Goal: Task Accomplishment & Management: Complete application form

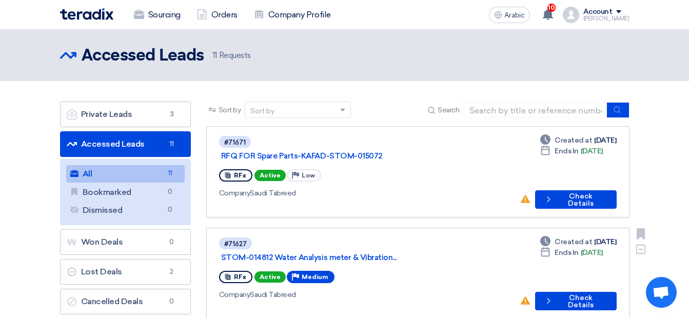
click at [353, 237] on div "#71627 STOM-014812 Water Analysis meter & Vibration..." at bounding box center [365, 250] width 293 height 27
click at [294, 253] on link "STOM-014812 Water Analysis meter & Vibration..." at bounding box center [349, 257] width 257 height 9
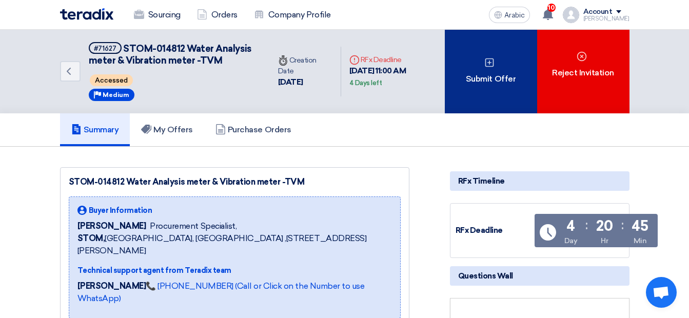
click at [481, 71] on div "Submit Offer" at bounding box center [491, 72] width 92 height 84
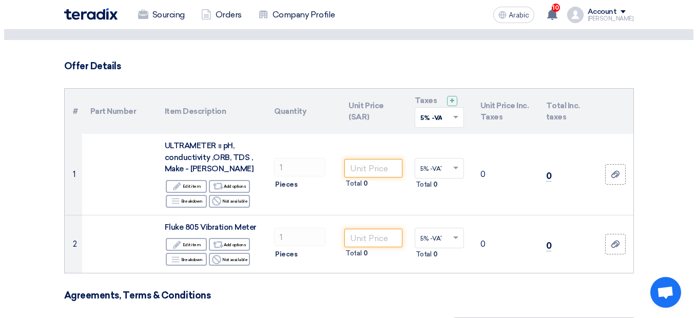
scroll to position [52, 0]
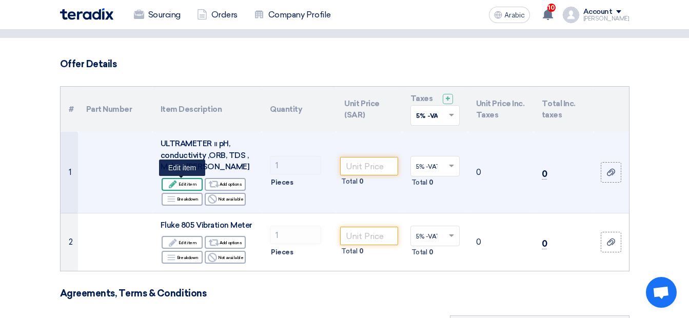
click at [180, 187] on font "Edit item" at bounding box center [188, 184] width 18 height 8
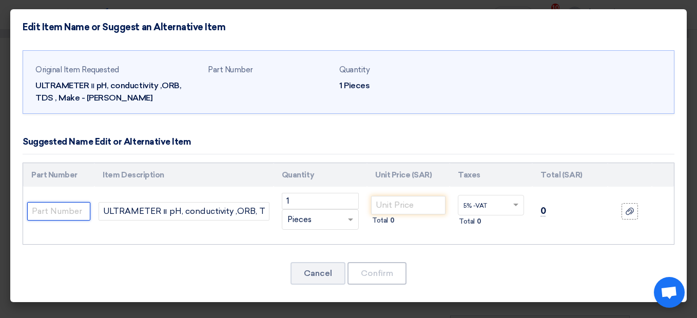
click at [71, 213] on input "text" at bounding box center [58, 211] width 63 height 18
paste input "Ultra Meter 6PII FCE"
type input "Ultra Meter 6PII FCE"
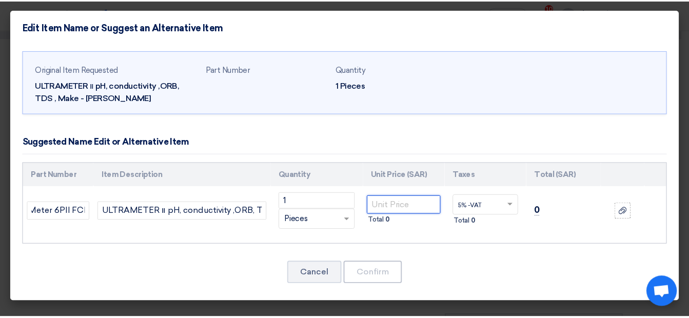
scroll to position [0, 0]
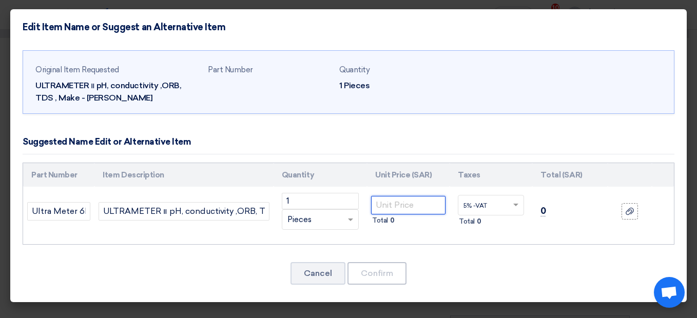
click at [428, 204] on input "number" at bounding box center [408, 205] width 74 height 18
type input "6500"
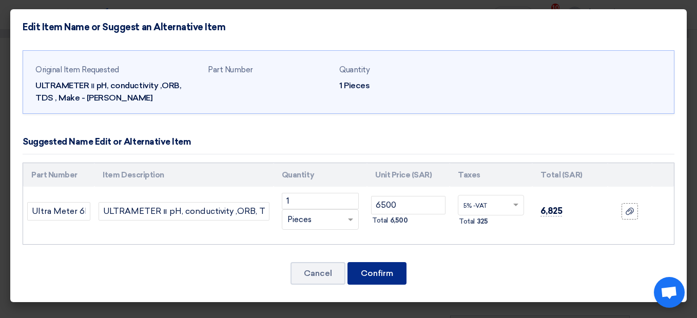
click at [377, 272] on button "Confirm" at bounding box center [377, 273] width 59 height 23
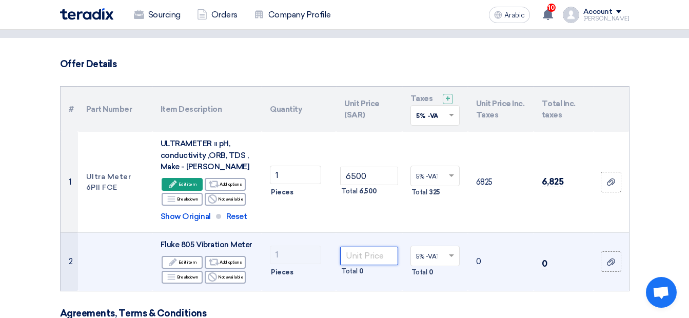
click at [378, 256] on input "number" at bounding box center [368, 256] width 57 height 18
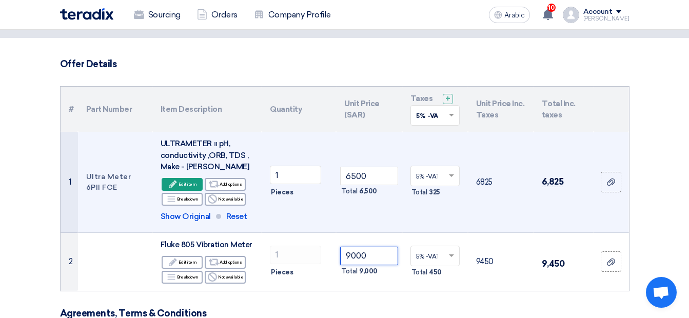
type input "9000"
click at [510, 219] on td "6825" at bounding box center [501, 182] width 66 height 101
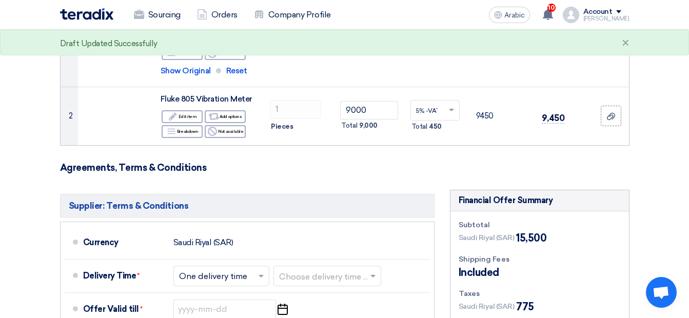
scroll to position [208, 0]
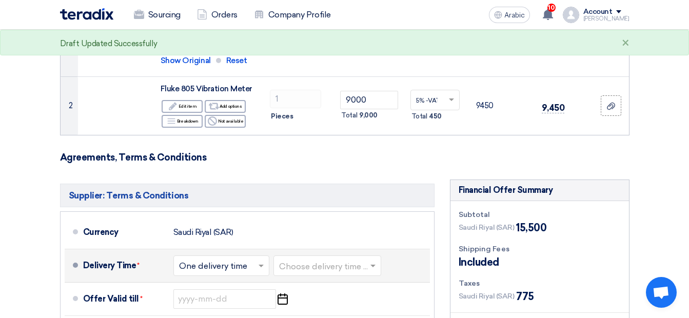
click at [234, 264] on input "text" at bounding box center [222, 266] width 86 height 15
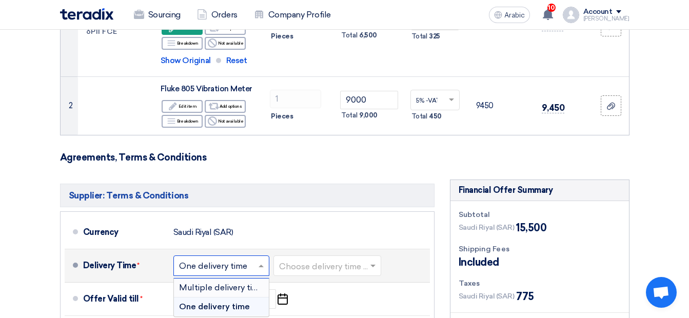
click at [232, 287] on span "Multiple delivery times" at bounding box center [223, 288] width 89 height 10
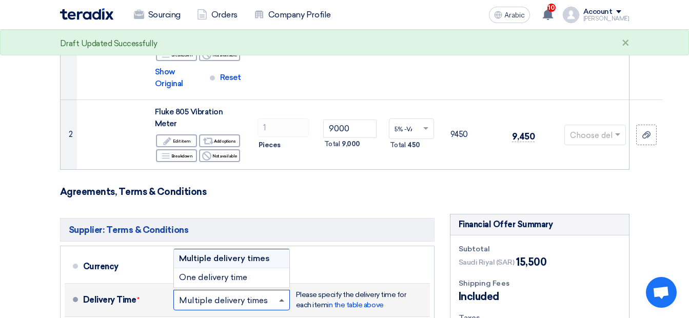
click at [282, 299] on span at bounding box center [281, 300] width 5 height 3
click at [263, 268] on div "One delivery time" at bounding box center [232, 277] width 116 height 18
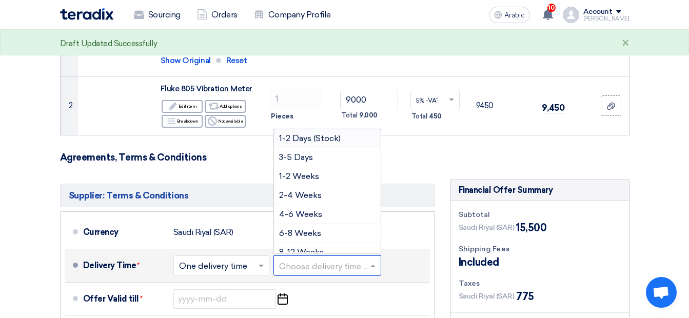
click at [302, 266] on input "text" at bounding box center [328, 266] width 98 height 15
click at [324, 195] on div "2-4 Weeks" at bounding box center [327, 195] width 107 height 19
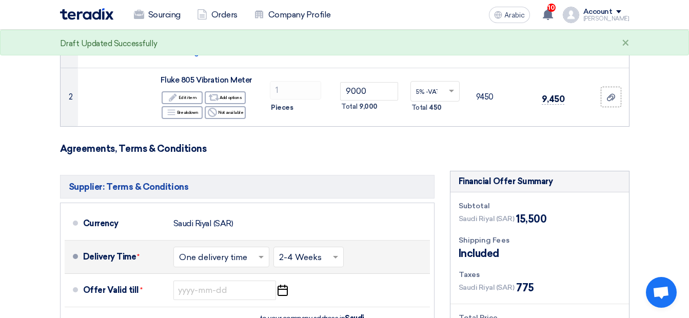
scroll to position [219, 0]
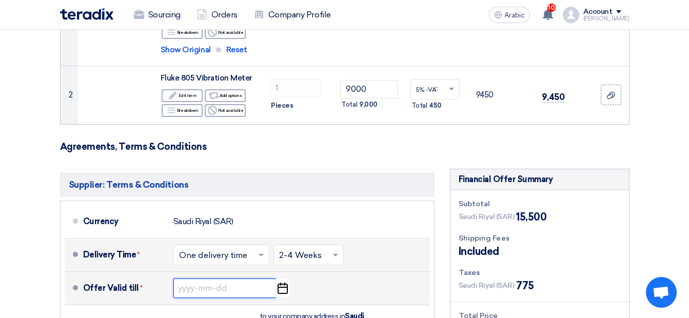
click at [255, 288] on input at bounding box center [225, 289] width 103 height 20
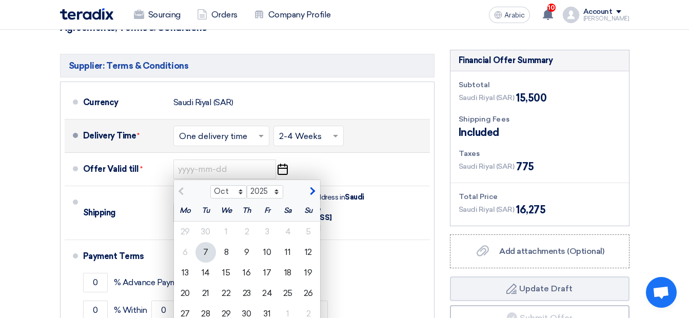
scroll to position [340, 0]
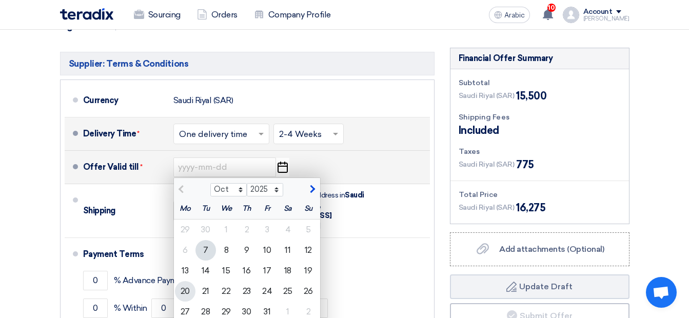
click at [188, 290] on div "20" at bounding box center [185, 291] width 21 height 21
type input "[DATE]"
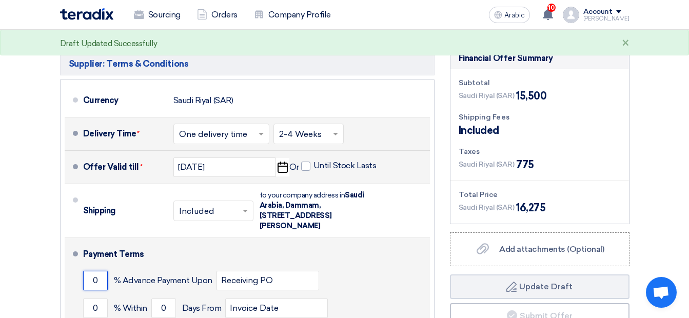
click at [91, 280] on input "0" at bounding box center [95, 281] width 25 height 20
type input "50"
click at [99, 304] on input "0" at bounding box center [95, 309] width 25 height 20
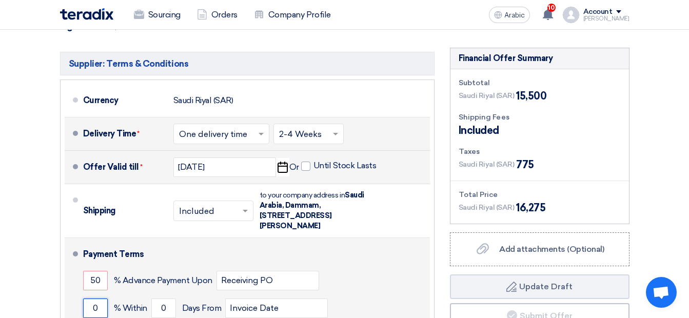
type input "1"
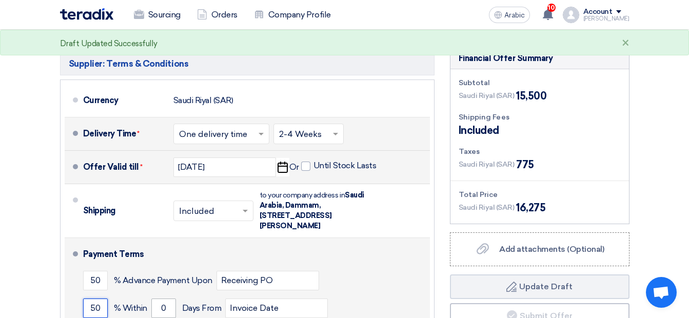
type input "50"
click at [161, 307] on input "0" at bounding box center [163, 309] width 25 height 20
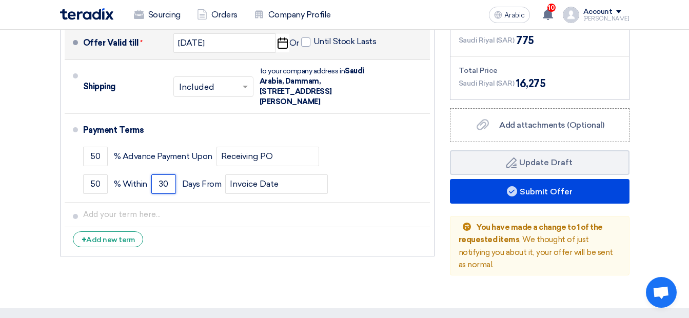
scroll to position [473, 0]
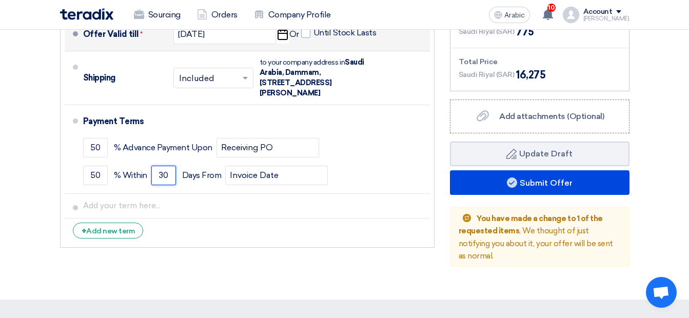
type input "30"
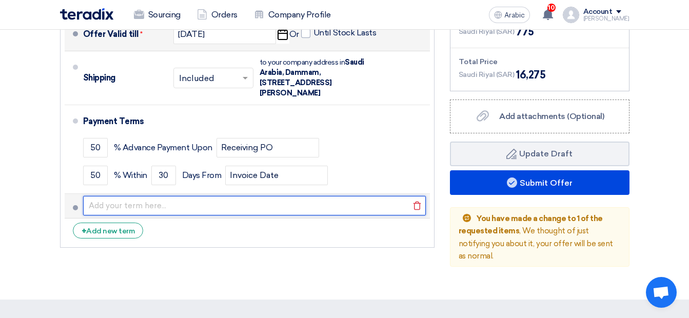
click at [141, 208] on input "text" at bounding box center [254, 206] width 343 height 20
type input "For GCC countries VAT is not applicable."
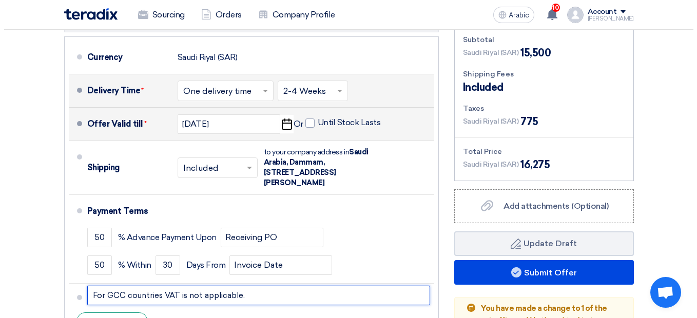
scroll to position [384, 0]
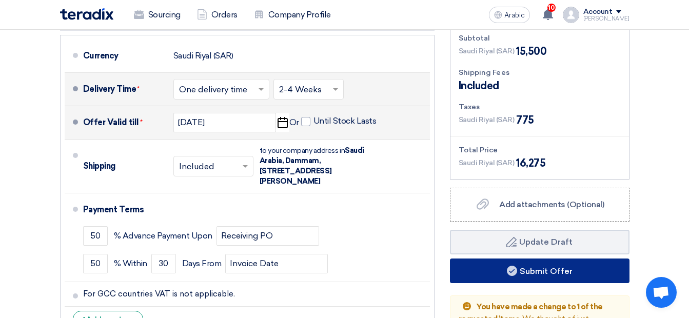
click at [537, 271] on font "Submit Offer" at bounding box center [546, 271] width 53 height 10
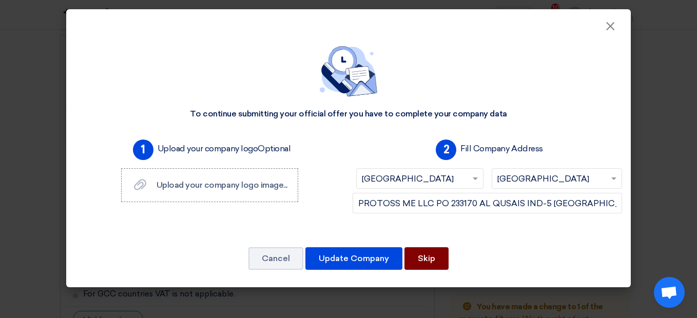
click at [439, 260] on button "Skip" at bounding box center [427, 258] width 44 height 23
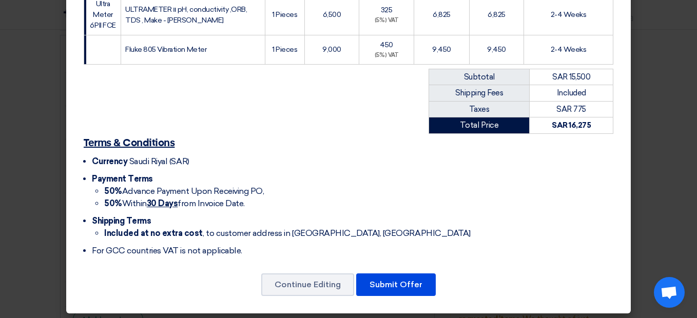
scroll to position [209, 0]
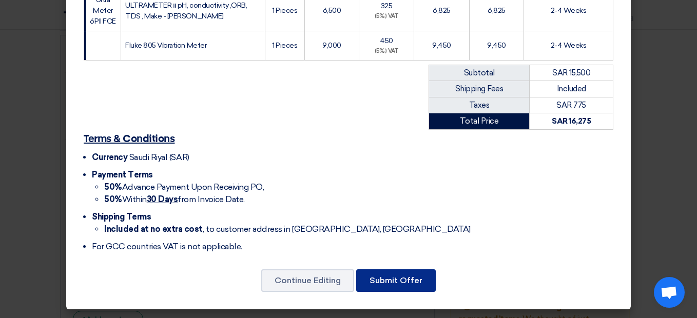
click at [386, 285] on button "Submit Offer" at bounding box center [396, 281] width 80 height 23
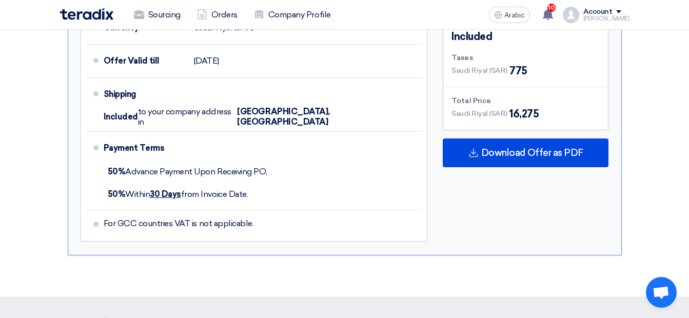
scroll to position [610, 0]
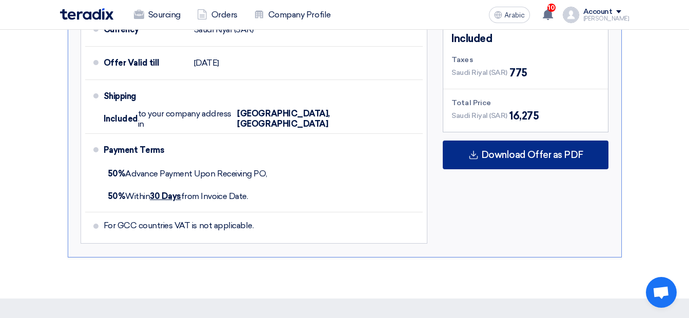
click at [507, 150] on span "Download Offer as PDF" at bounding box center [533, 154] width 102 height 9
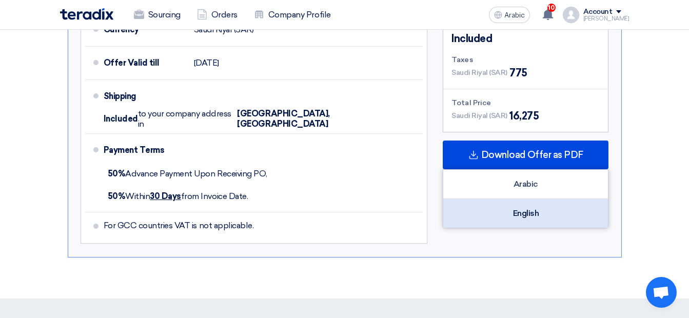
click at [515, 201] on div "English" at bounding box center [526, 213] width 165 height 29
